Goal: Navigation & Orientation: Find specific page/section

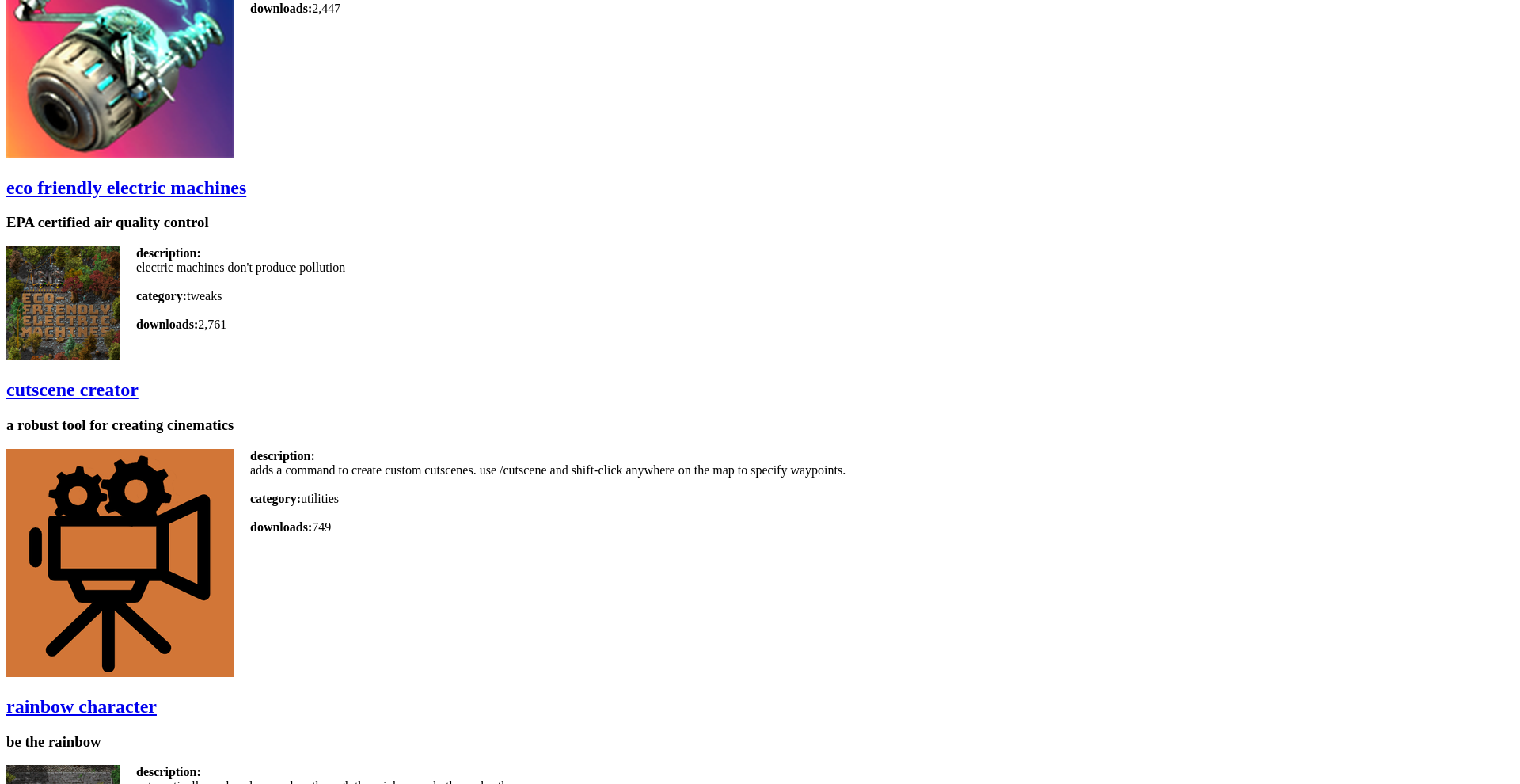
scroll to position [2132, 0]
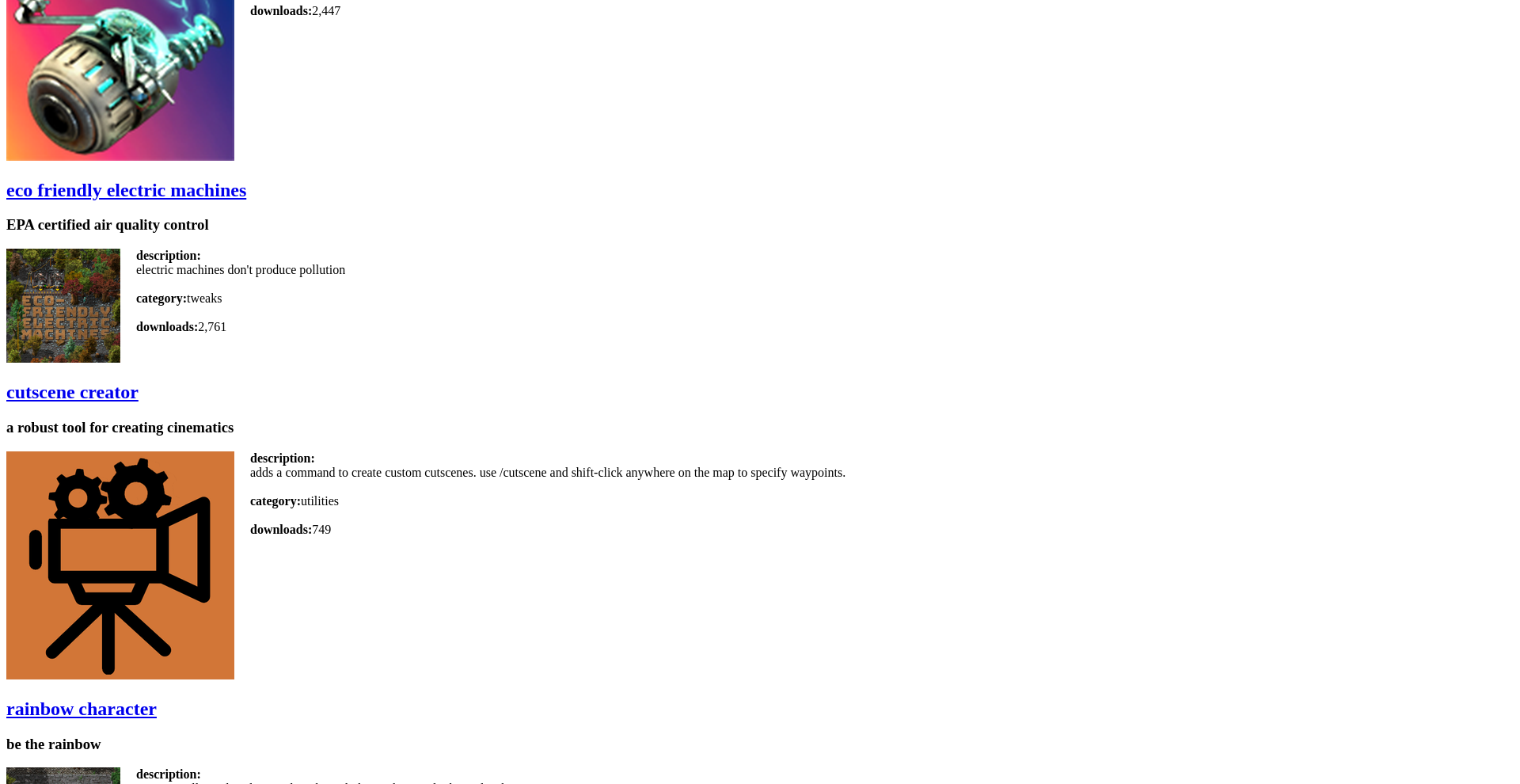
scroll to position [2132, 0]
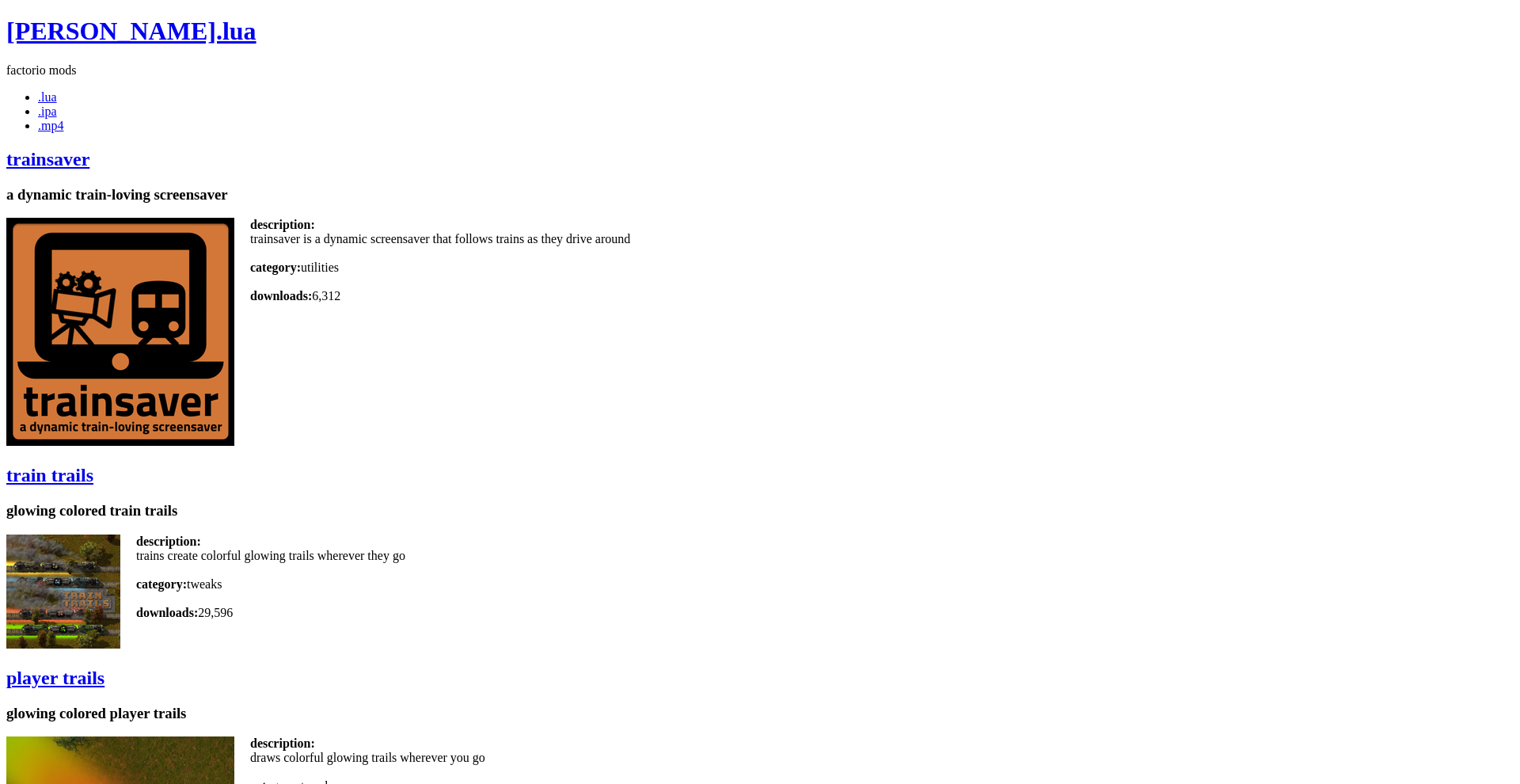
scroll to position [2132, 0]
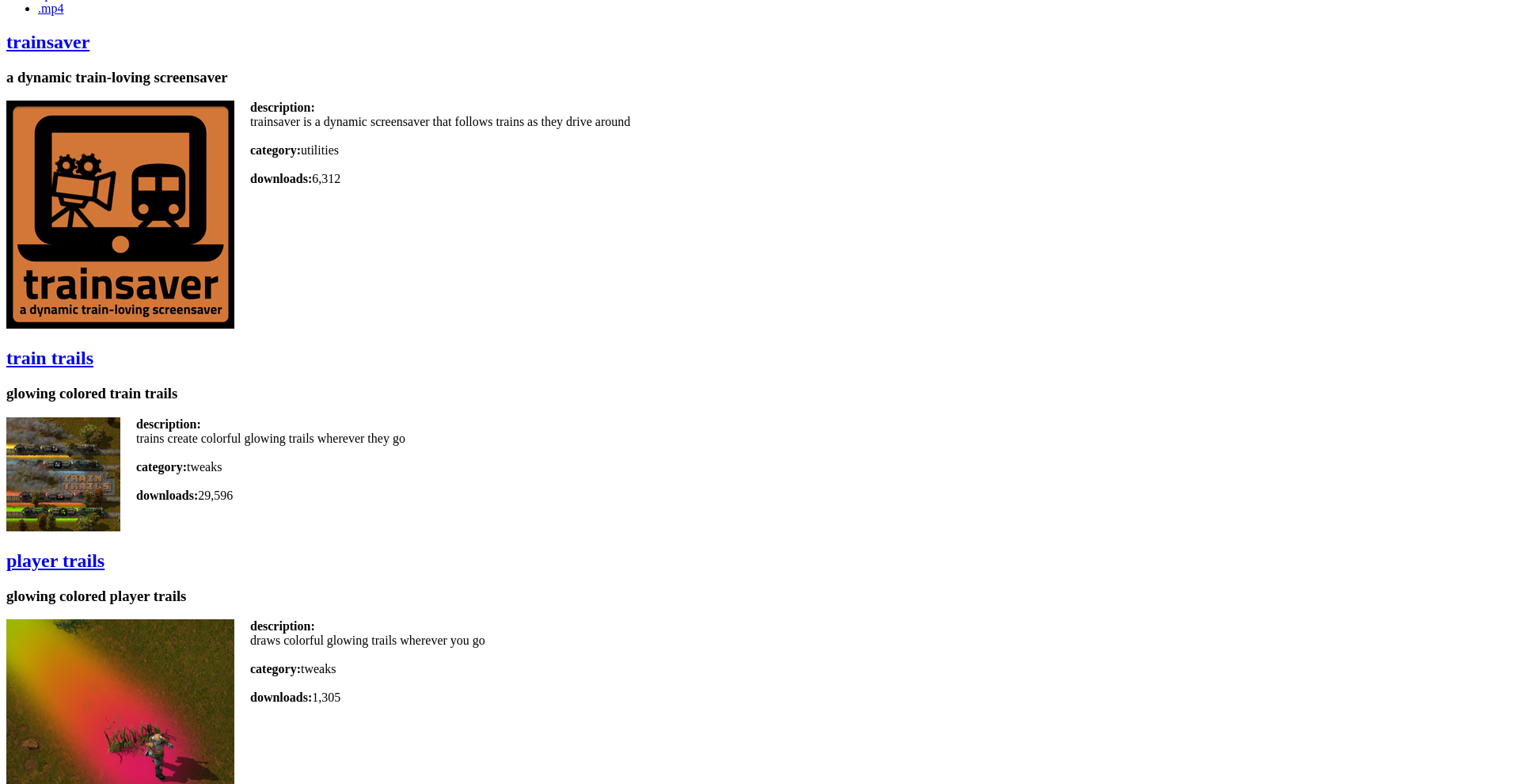
scroll to position [115, 0]
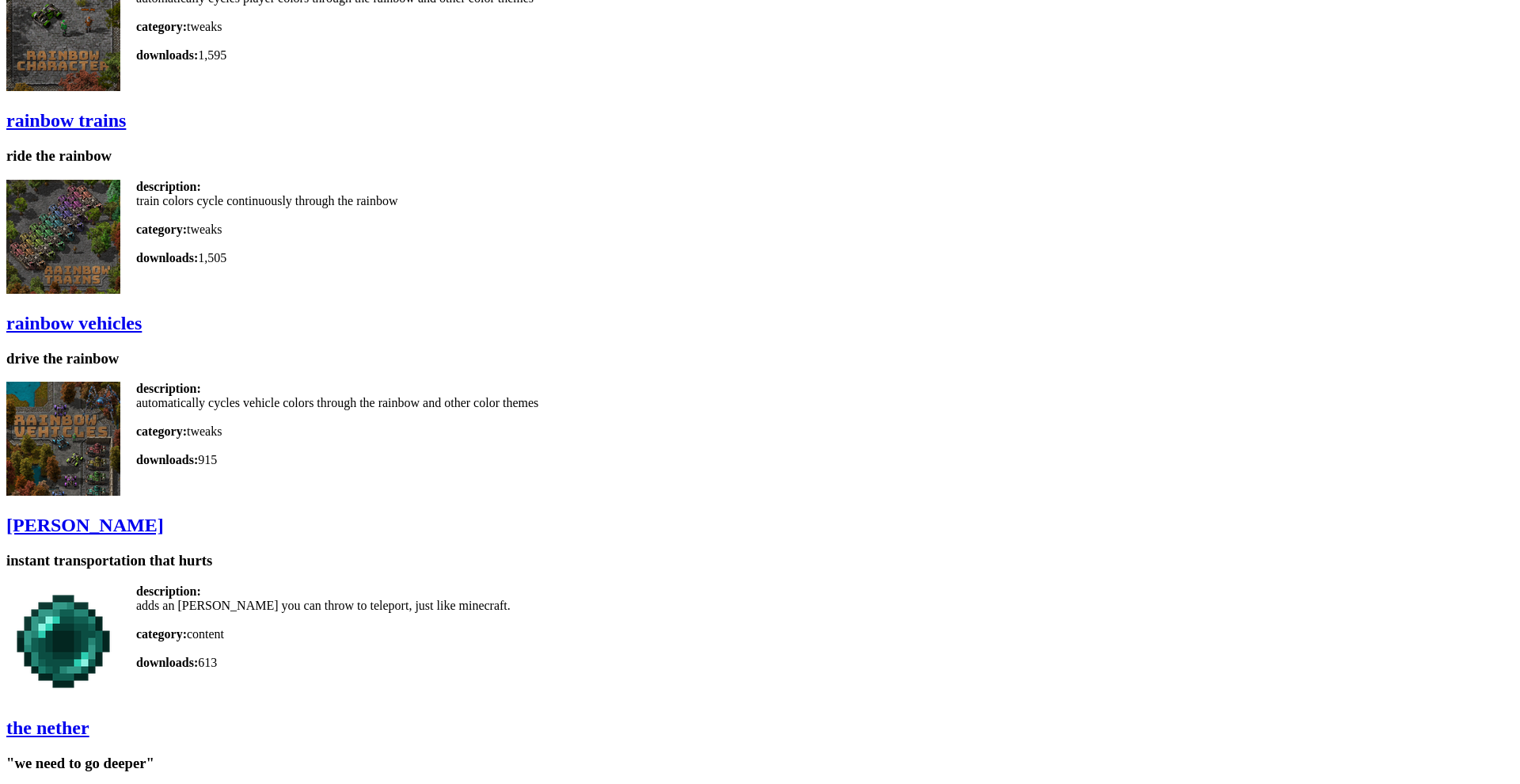
scroll to position [2922, 0]
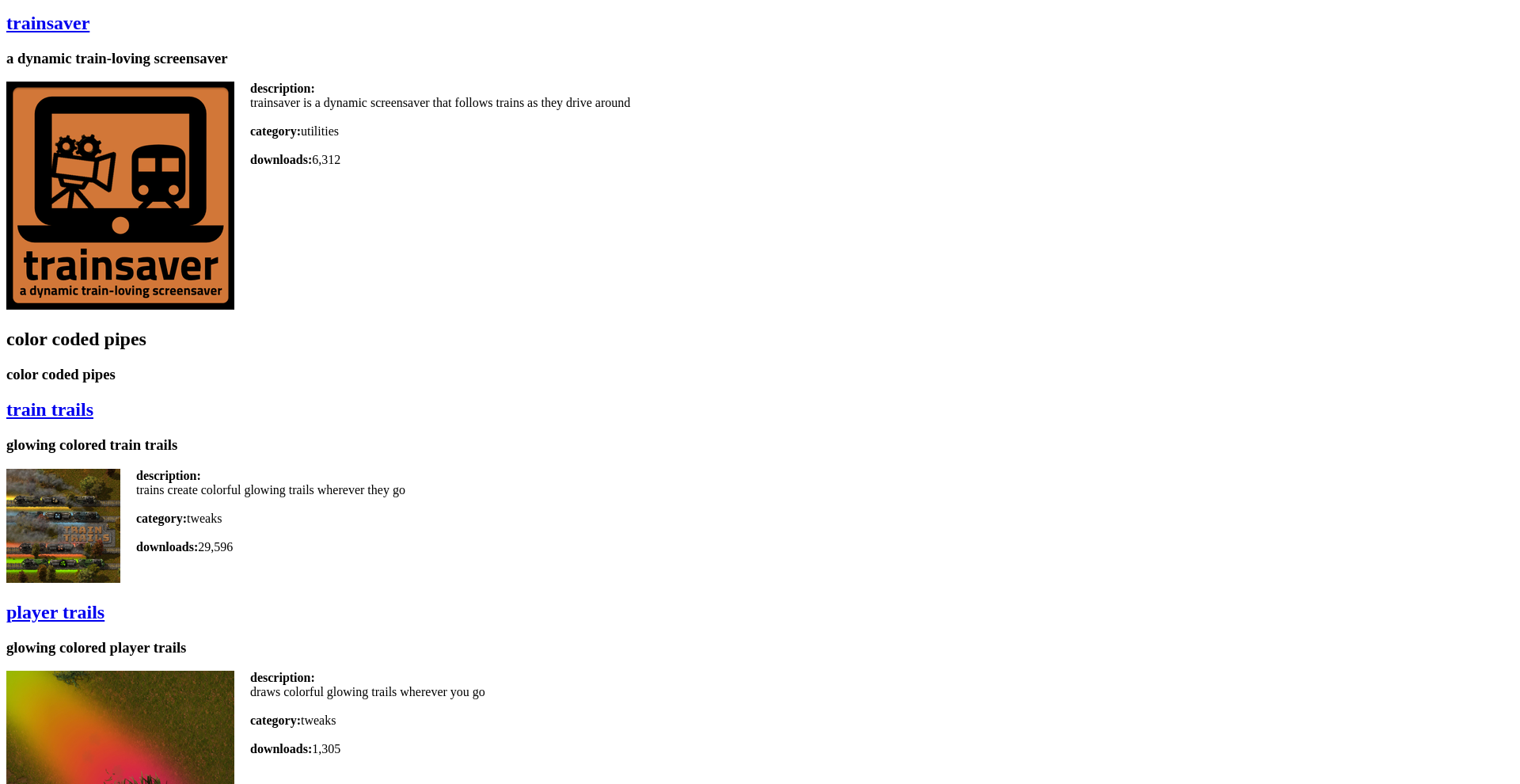
scroll to position [147, 0]
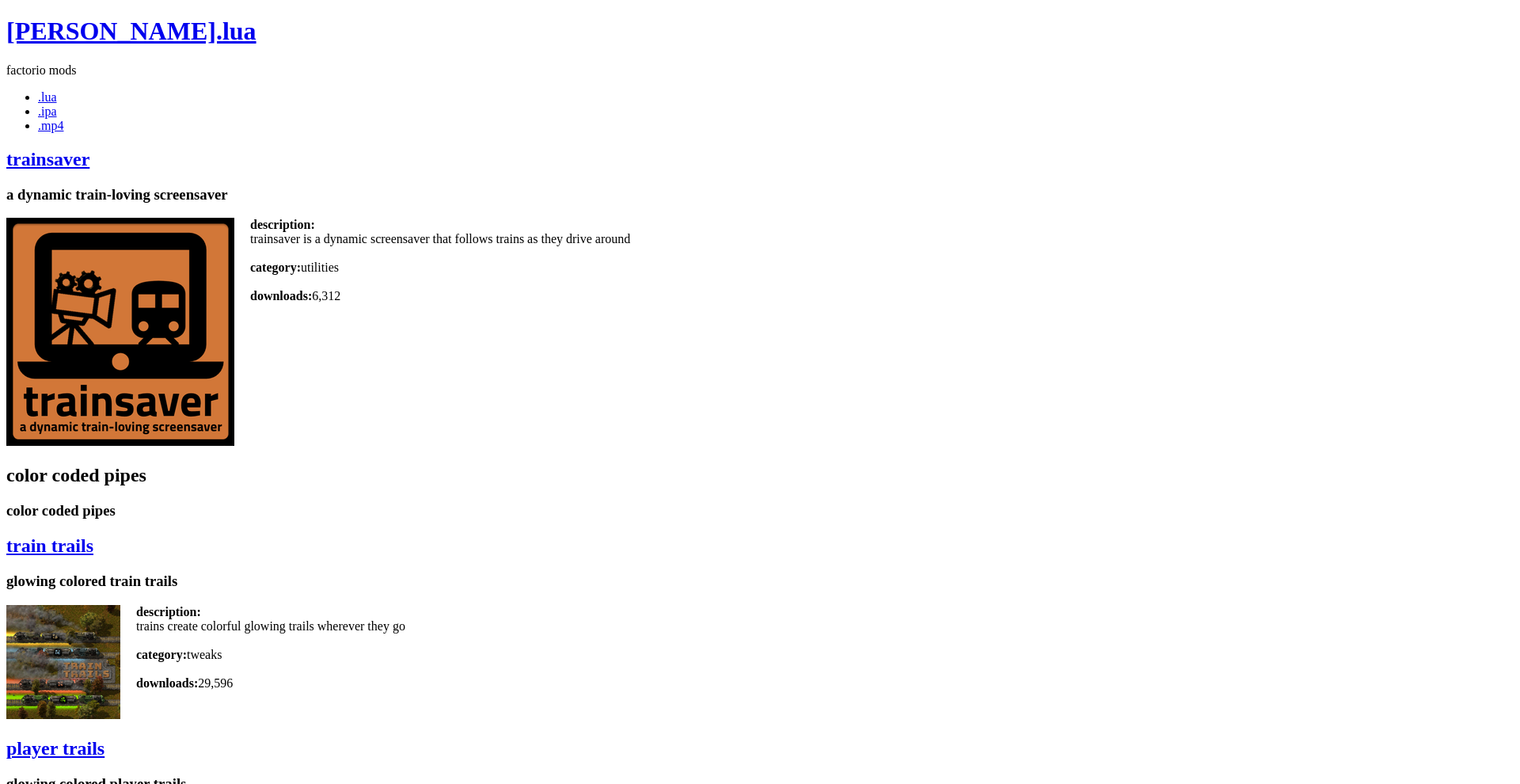
scroll to position [147, 0]
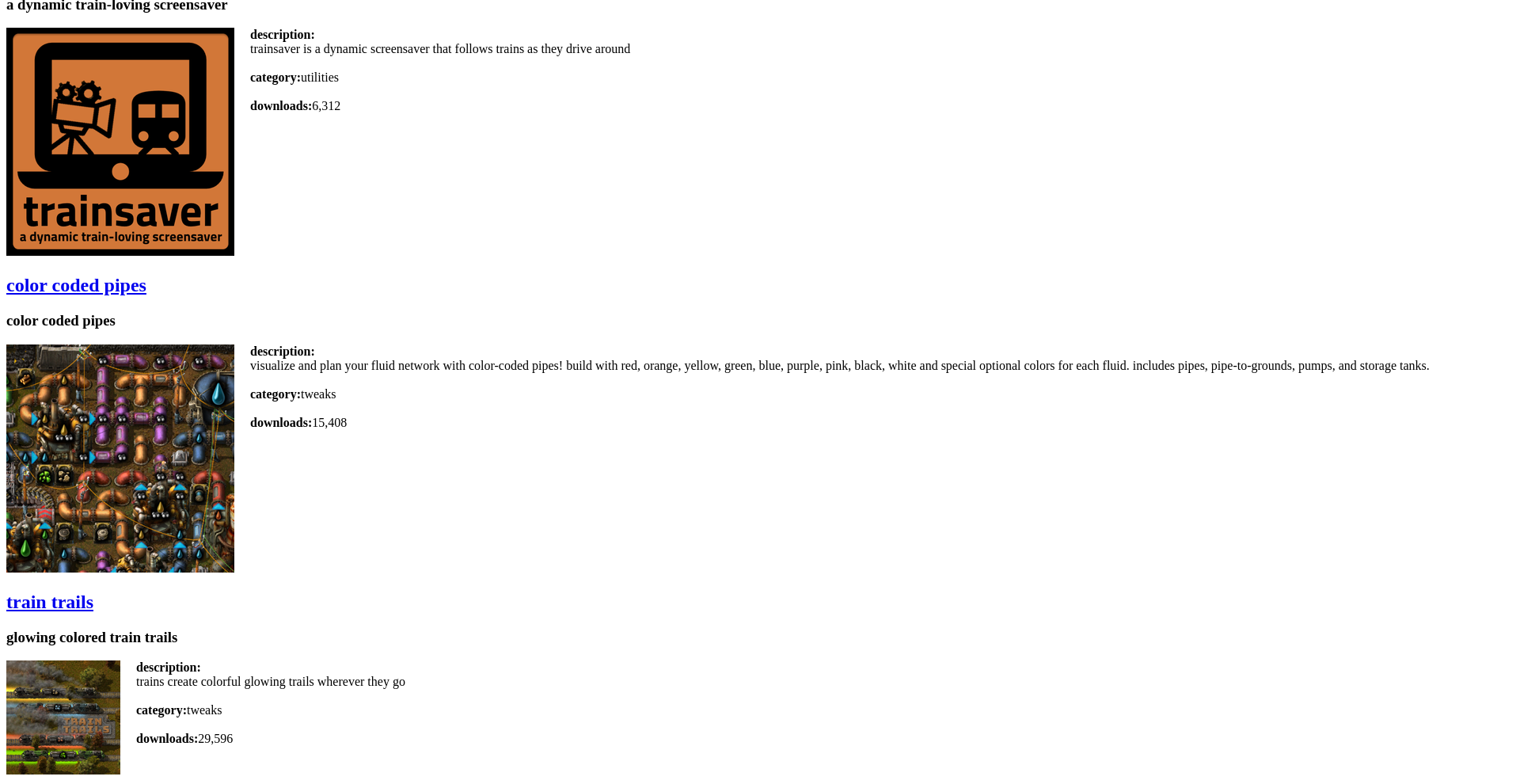
scroll to position [190, 0]
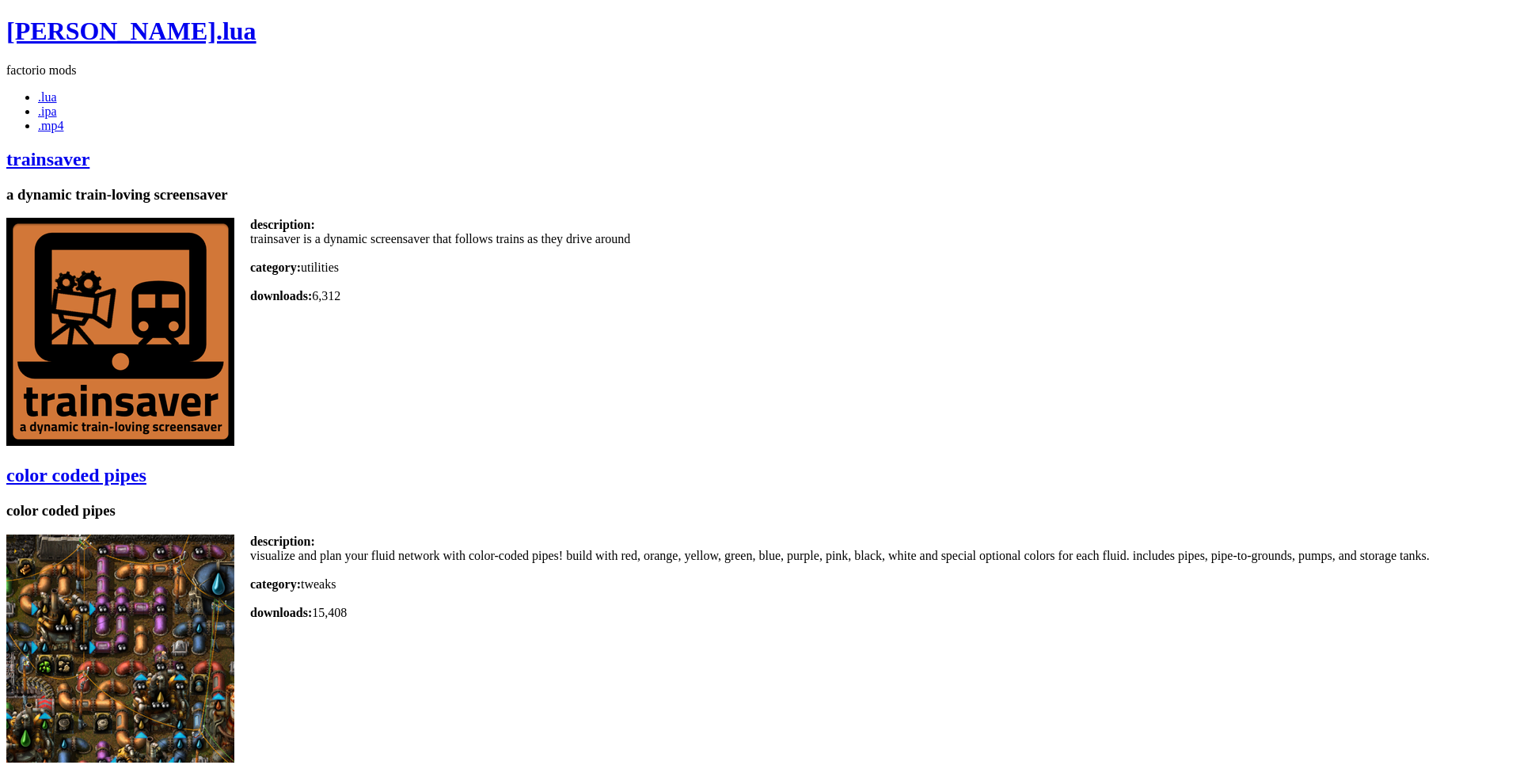
scroll to position [190, 0]
